Goal: Task Accomplishment & Management: Manage account settings

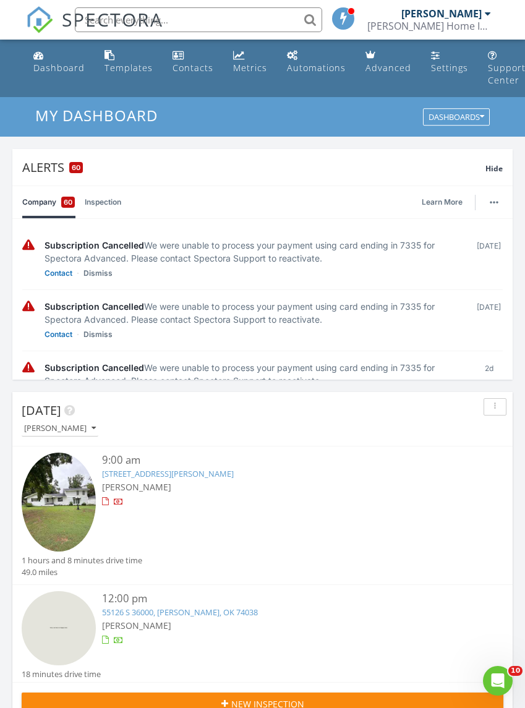
click at [493, 172] on span "Hide" at bounding box center [493, 168] width 17 height 11
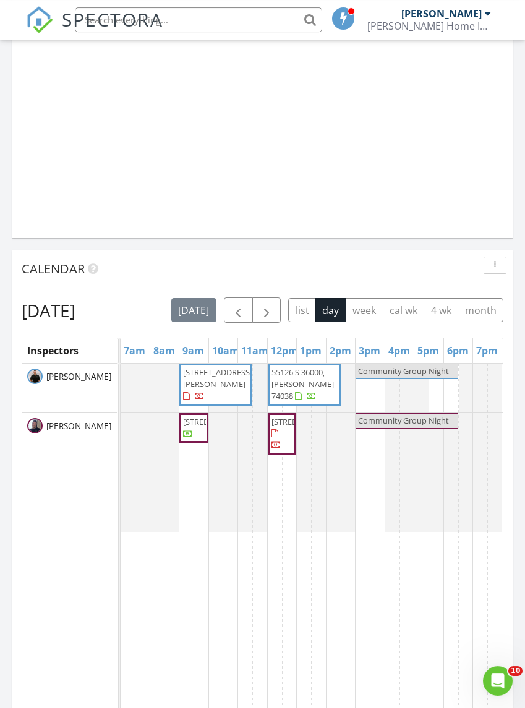
scroll to position [1060, 0]
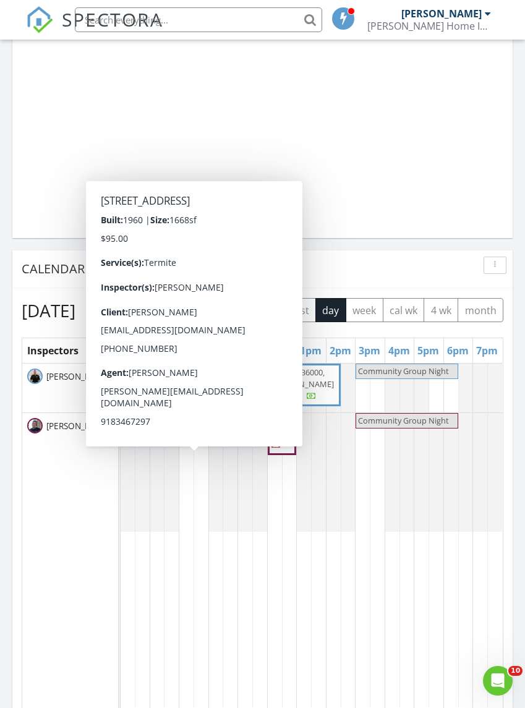
click at [200, 427] on span "3210 Summit Blvd, Sand Springs 74063" at bounding box center [217, 421] width 69 height 11
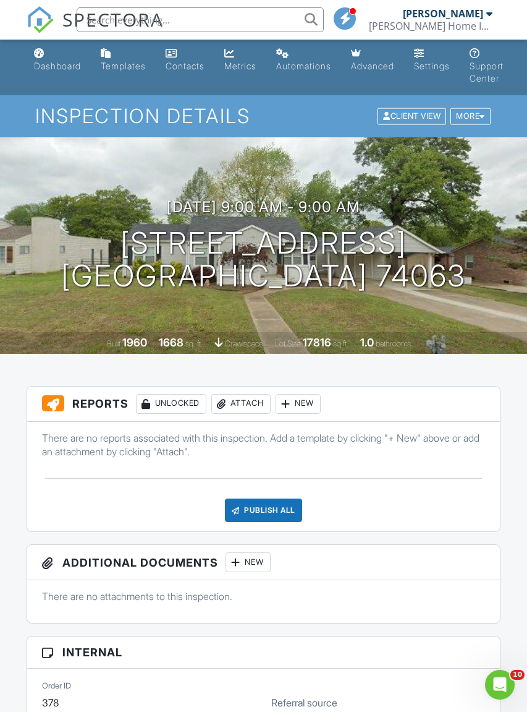
click at [259, 406] on div "Attach" at bounding box center [240, 404] width 59 height 20
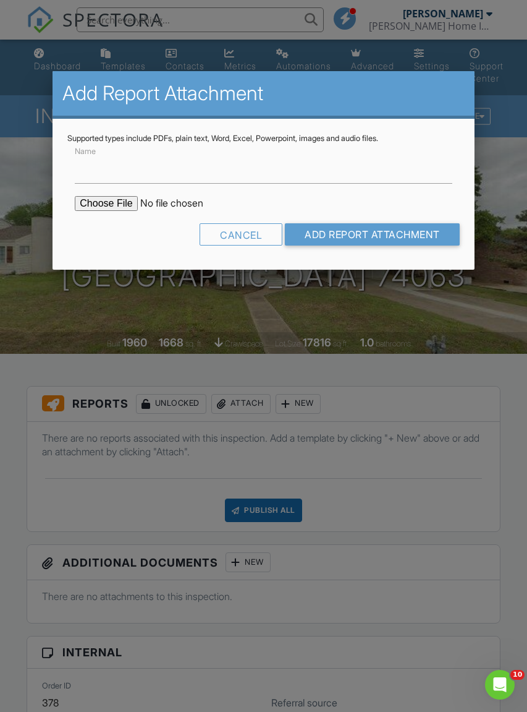
click at [111, 205] on input "file" at bounding box center [180, 203] width 210 height 15
type input "C:\fakepath\ODAFF-1-3210 Summit Blvd.pdf"
click at [413, 238] on input "Add Report Attachment" at bounding box center [372, 234] width 175 height 22
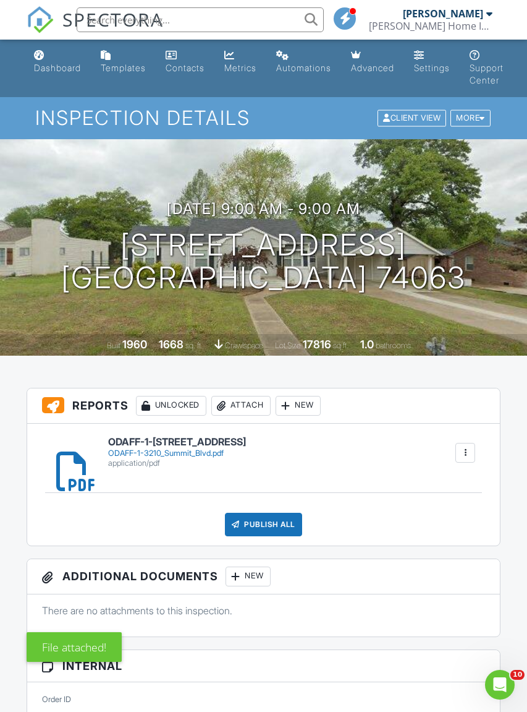
click at [283, 525] on div "Publish All" at bounding box center [263, 523] width 77 height 23
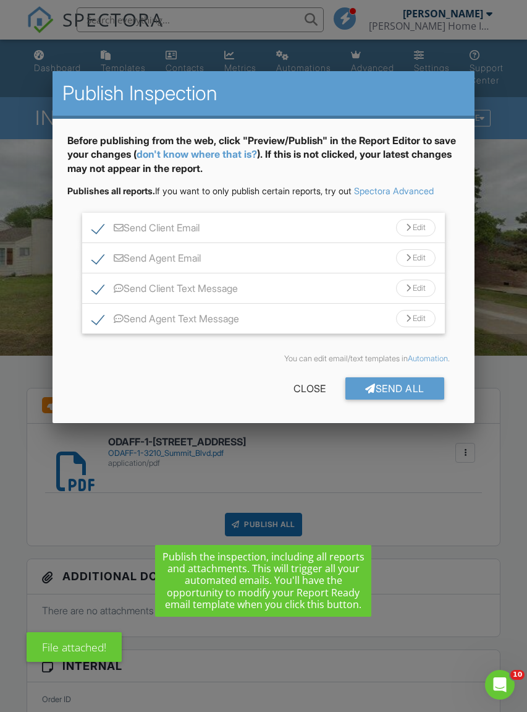
click at [404, 381] on div "Send All" at bounding box center [395, 388] width 99 height 22
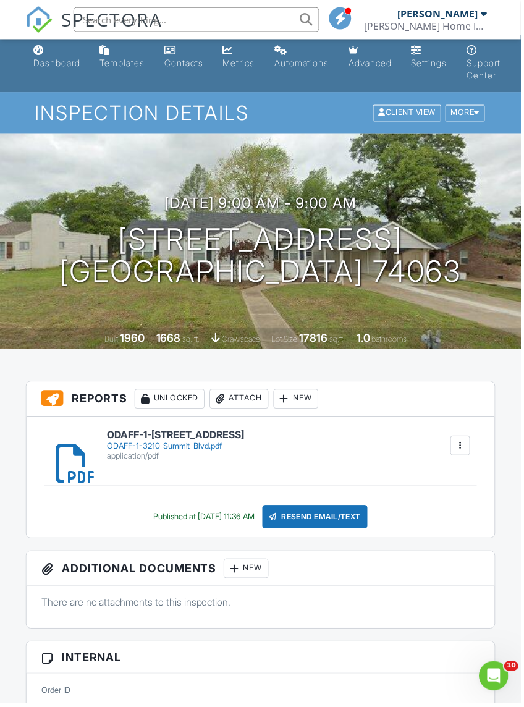
scroll to position [0, 1]
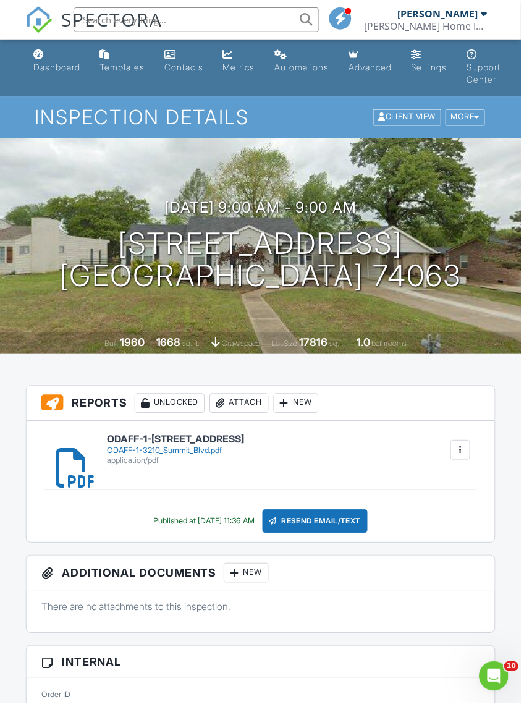
click at [79, 74] on link "Dashboard" at bounding box center [56, 62] width 57 height 35
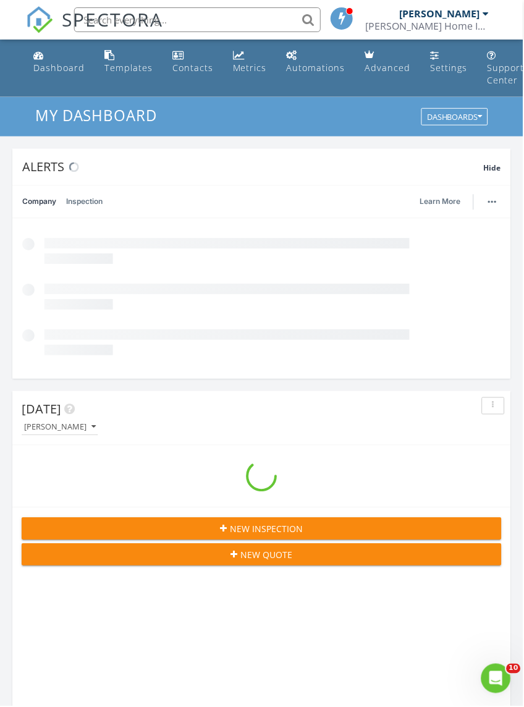
scroll to position [2115, 525]
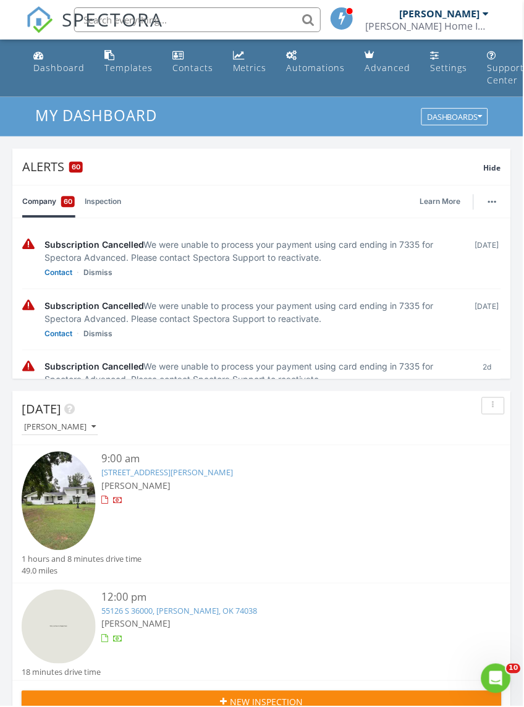
click at [501, 177] on div "Alerts 60 Hide" at bounding box center [261, 167] width 499 height 36
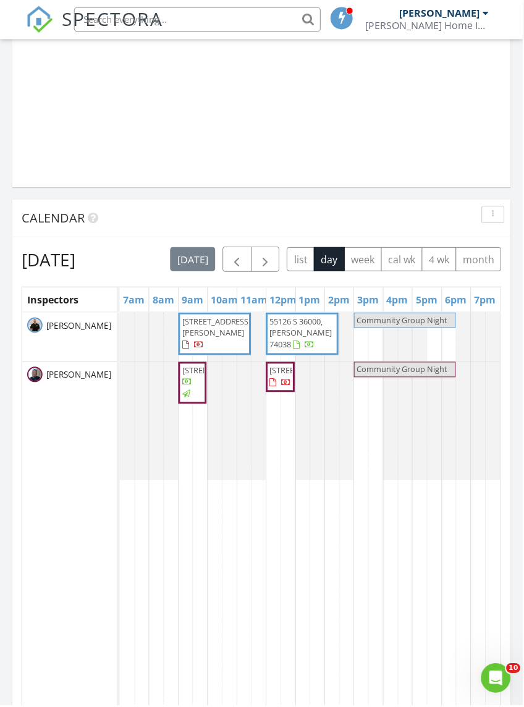
scroll to position [1180, 0]
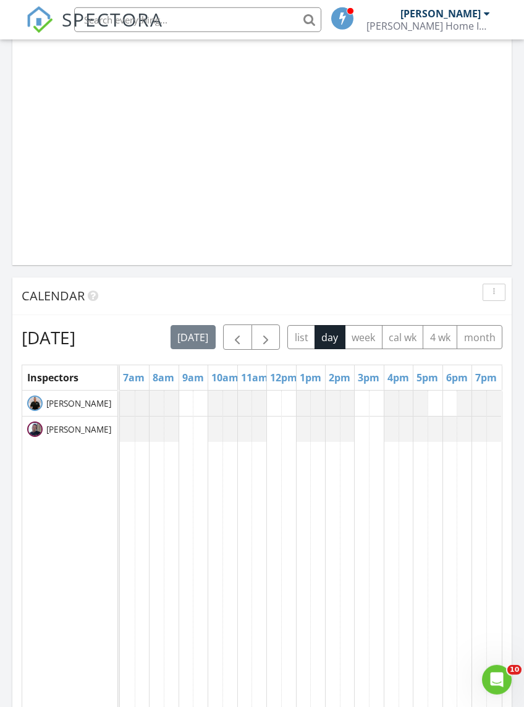
scroll to position [1228, 0]
